Goal: Information Seeking & Learning: Check status

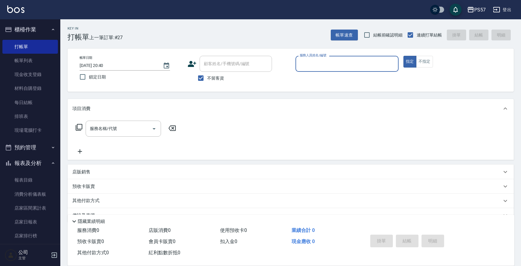
scroll to position [13, 0]
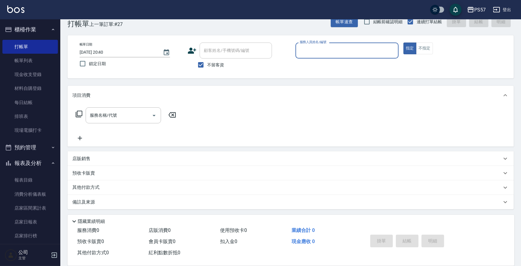
click at [32, 180] on link "報表目錄" at bounding box center [29, 180] width 55 height 14
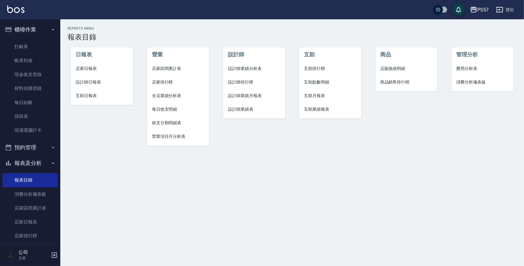
click at [88, 67] on span "店家日報表" at bounding box center [102, 68] width 52 height 6
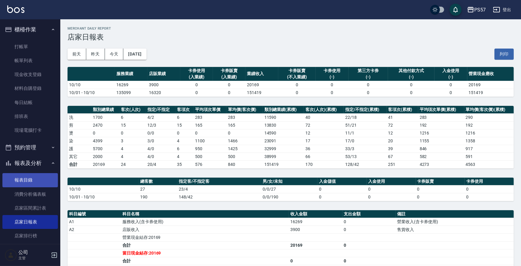
click at [25, 184] on link "報表目錄" at bounding box center [29, 180] width 55 height 14
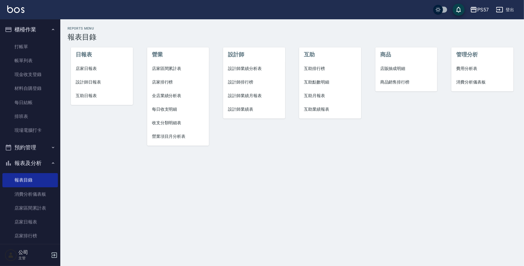
click at [100, 77] on li "設計師日報表" at bounding box center [102, 82] width 62 height 14
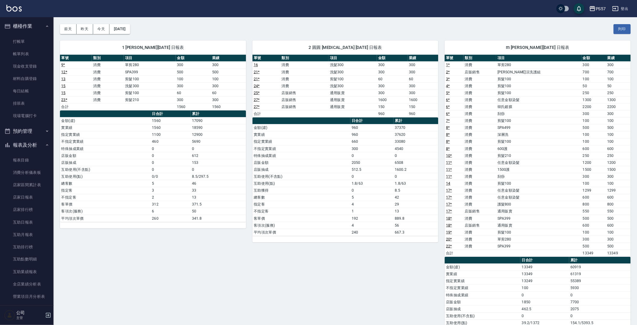
scroll to position [21, 0]
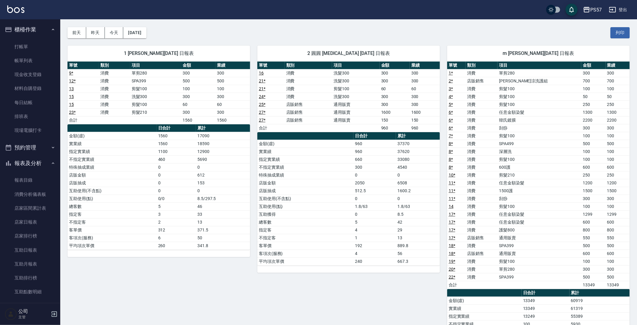
drag, startPoint x: 637, startPoint y: 130, endPoint x: 637, endPoint y: 137, distance: 6.9
click at [521, 137] on div "PS57 [DATE] 設計師日報表 列印時間： [DATE][PHONE_NUMBER]:34 Employee Daily Report 設計師日報表 […" at bounding box center [348, 295] width 577 height 595
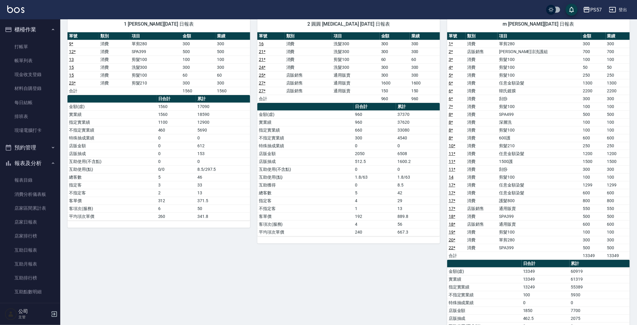
scroll to position [48, 0]
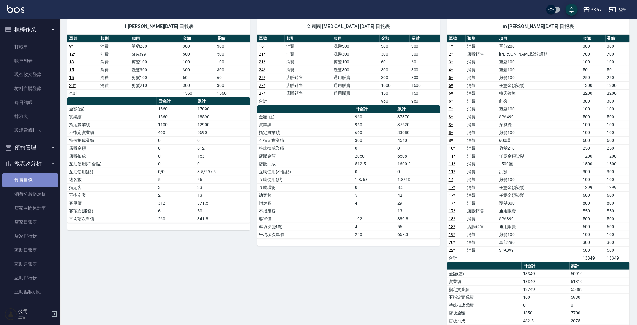
drag, startPoint x: 32, startPoint y: 174, endPoint x: 46, endPoint y: 164, distance: 17.8
click at [31, 174] on link "報表目錄" at bounding box center [29, 180] width 55 height 14
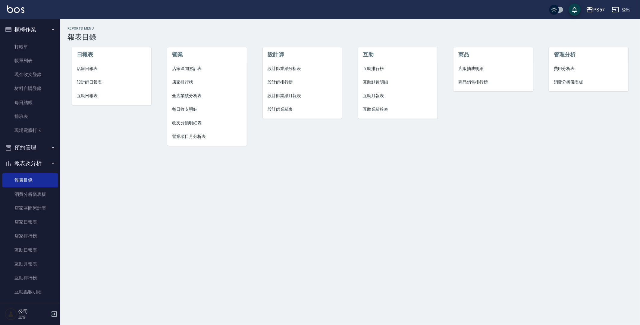
click at [97, 97] on span "互助日報表" at bounding box center [112, 96] width 70 height 6
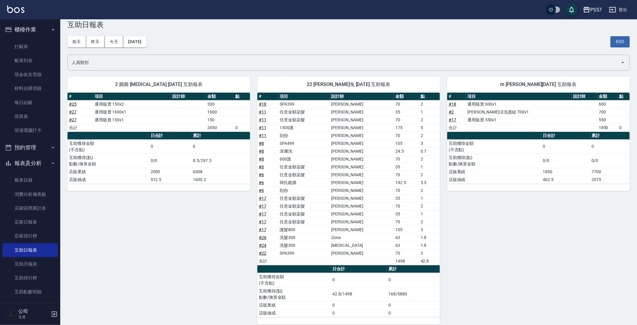
scroll to position [19, 0]
